Goal: Register for event/course

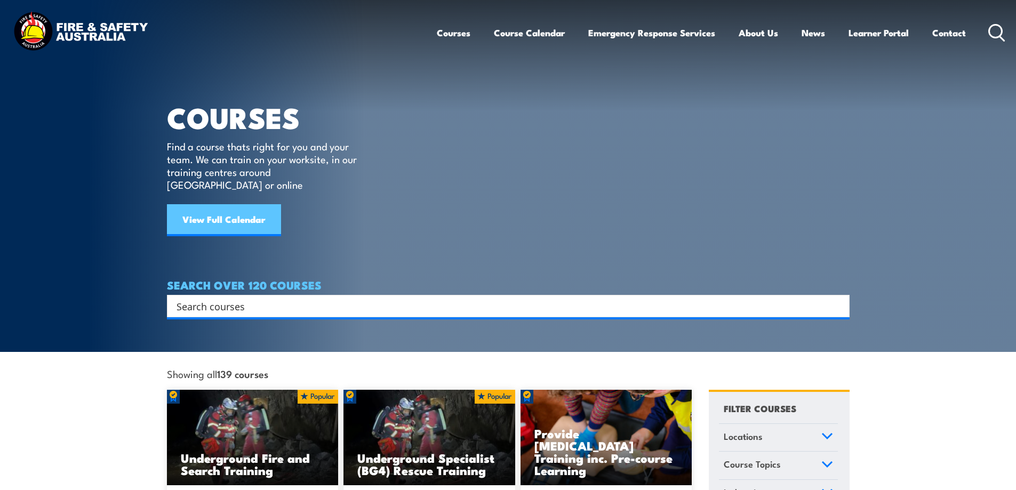
click at [261, 204] on link "View Full Calendar" at bounding box center [224, 220] width 114 height 32
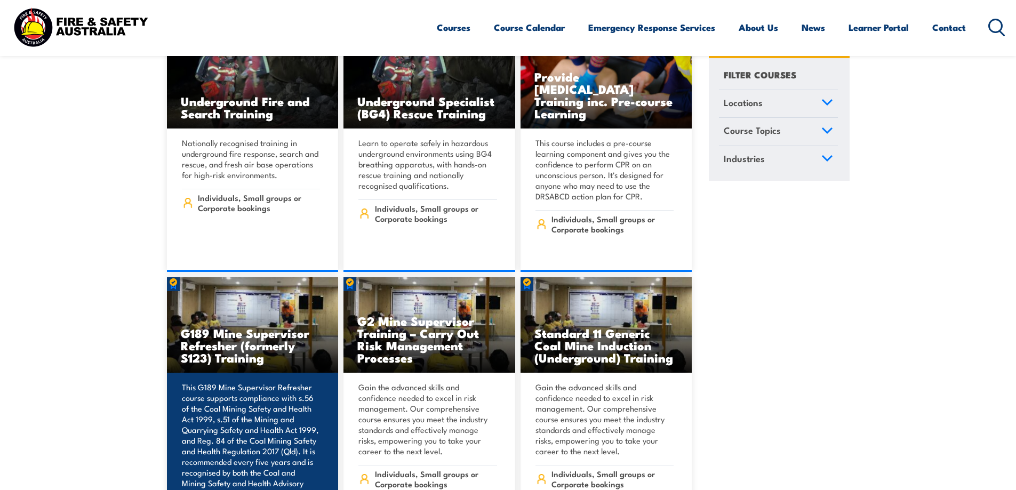
scroll to position [480, 0]
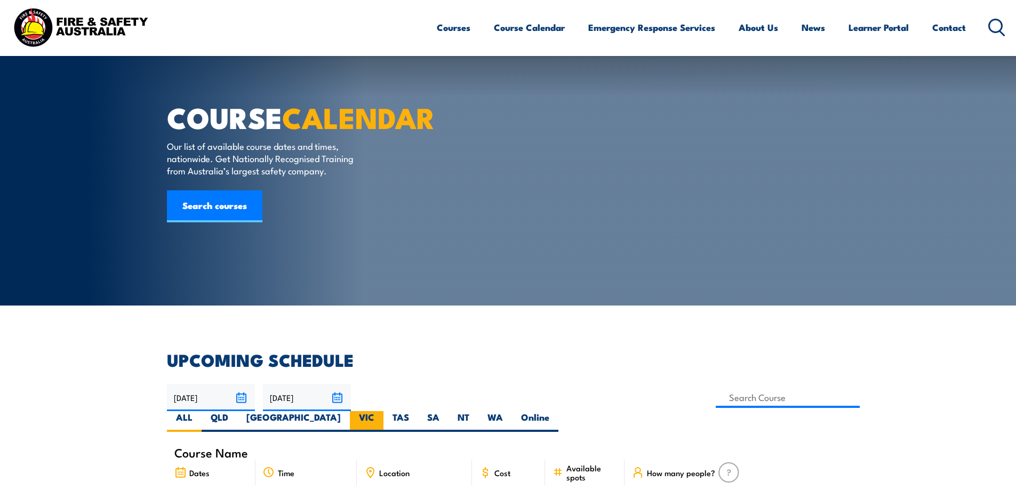
click at [384, 411] on label "VIC" at bounding box center [367, 421] width 34 height 21
click at [382, 411] on input "VIC" at bounding box center [378, 414] width 7 height 7
radio input "true"
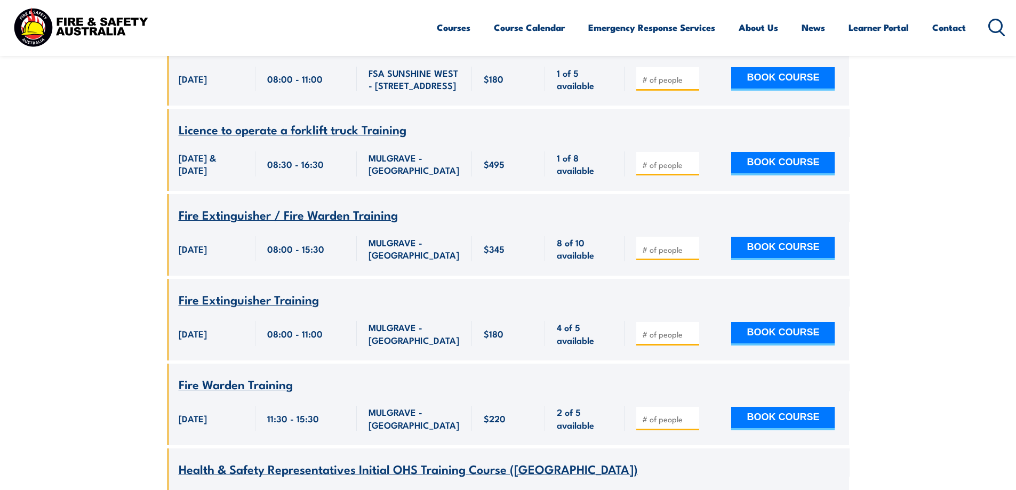
scroll to position [1686, 0]
